Goal: Find specific page/section: Find specific page/section

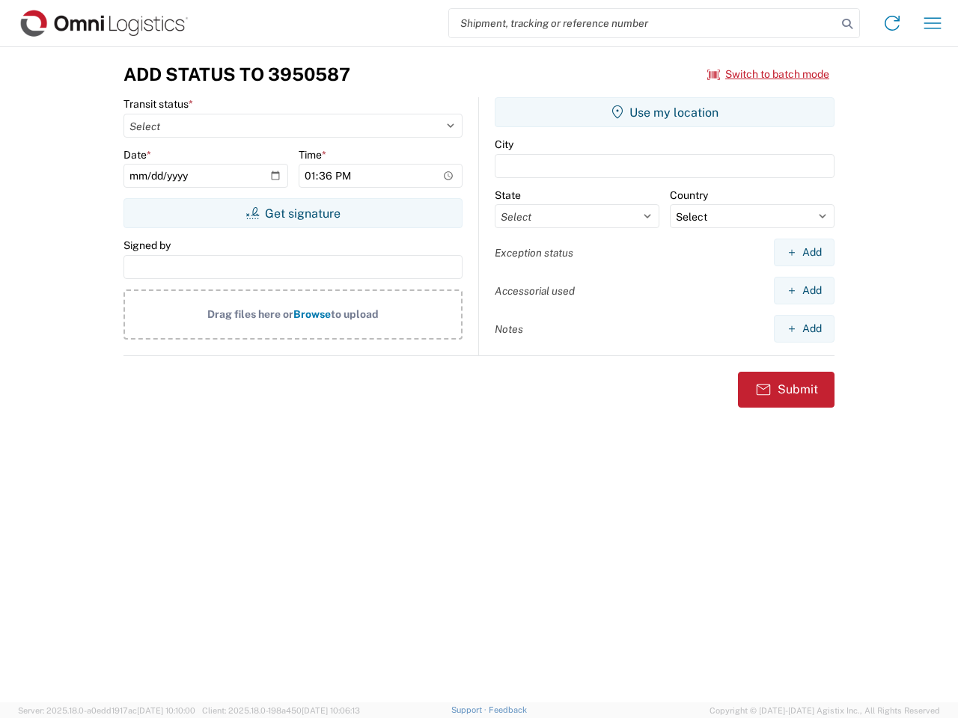
click at [643, 23] on input "search" at bounding box center [643, 23] width 388 height 28
click at [847, 24] on icon at bounding box center [846, 23] width 21 height 21
click at [892, 23] on icon at bounding box center [892, 23] width 24 height 24
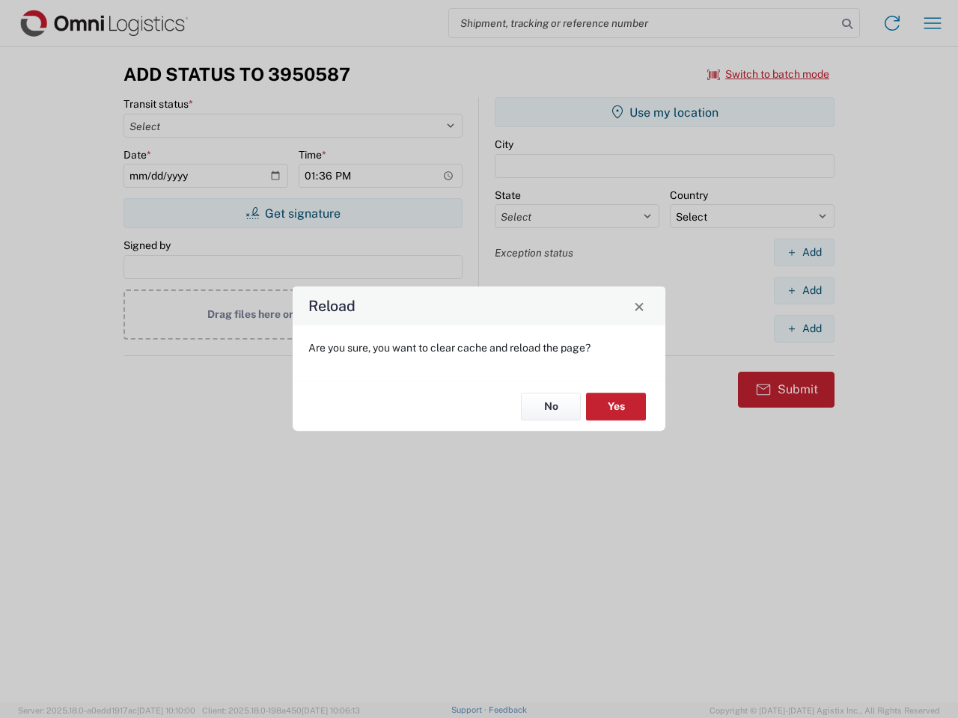
click at [932, 23] on div "Reload Are you sure, you want to clear cache and reload the page? No Yes" at bounding box center [479, 359] width 958 height 718
click at [768, 74] on div "Reload Are you sure, you want to clear cache and reload the page? No Yes" at bounding box center [479, 359] width 958 height 718
click at [293, 213] on div "Reload Are you sure, you want to clear cache and reload the page? No Yes" at bounding box center [479, 359] width 958 height 718
click at [664, 112] on div "Reload Are you sure, you want to clear cache and reload the page? No Yes" at bounding box center [479, 359] width 958 height 718
click at [803, 252] on div "Reload Are you sure, you want to clear cache and reload the page? No Yes" at bounding box center [479, 359] width 958 height 718
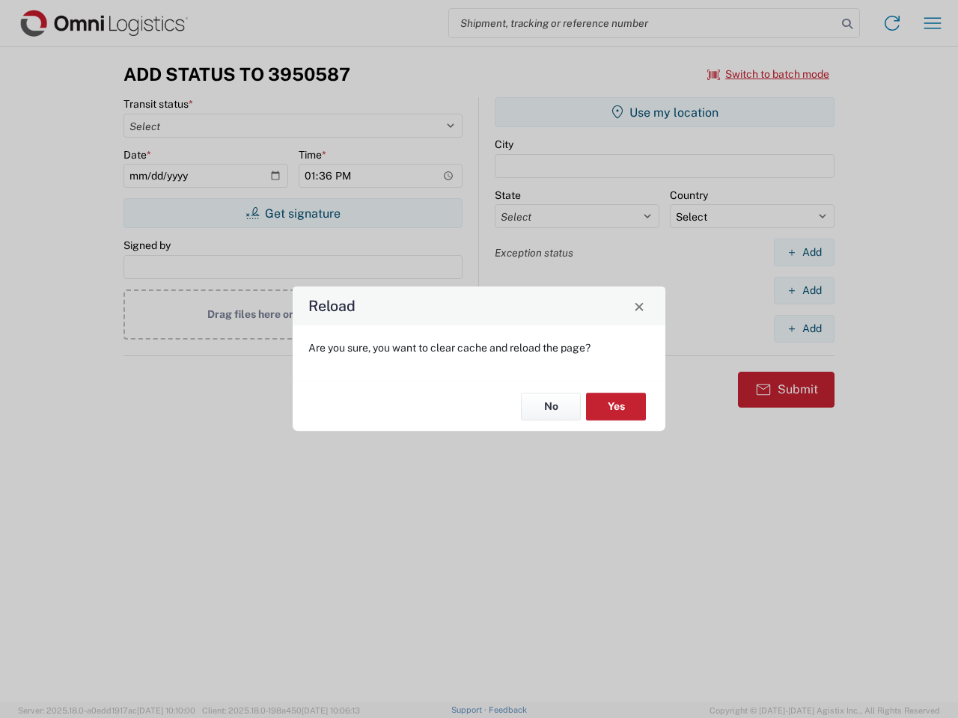
click at [803, 290] on div "Reload Are you sure, you want to clear cache and reload the page? No Yes" at bounding box center [479, 359] width 958 height 718
click at [803, 328] on div "Reload Are you sure, you want to clear cache and reload the page? No Yes" at bounding box center [479, 359] width 958 height 718
